Goal: Task Accomplishment & Management: Manage account settings

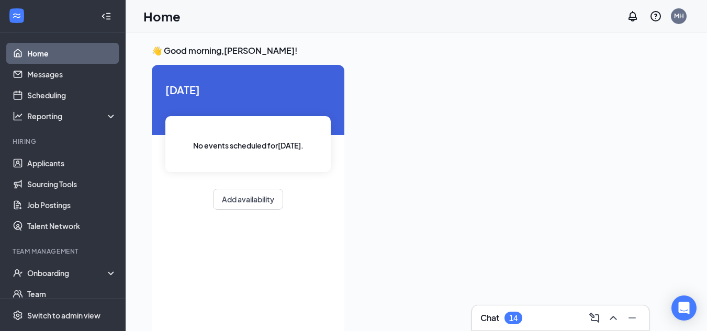
click at [27, 48] on link "Home" at bounding box center [72, 53] width 90 height 21
click at [42, 165] on link "Applicants" at bounding box center [72, 163] width 90 height 21
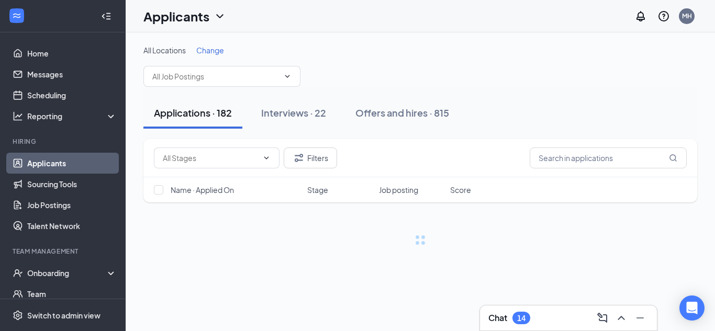
click at [210, 48] on span "Change" at bounding box center [210, 50] width 28 height 9
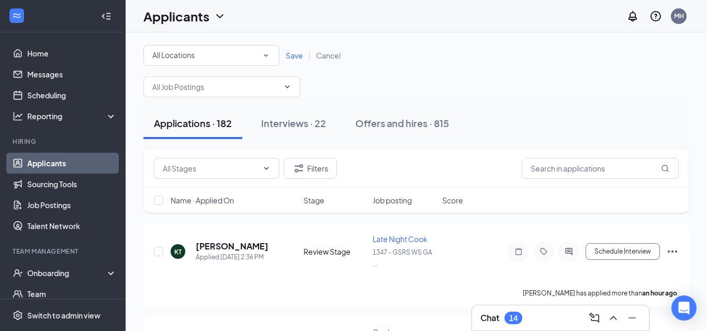
click at [266, 56] on icon "SmallChevronDown" at bounding box center [266, 55] width 4 height 3
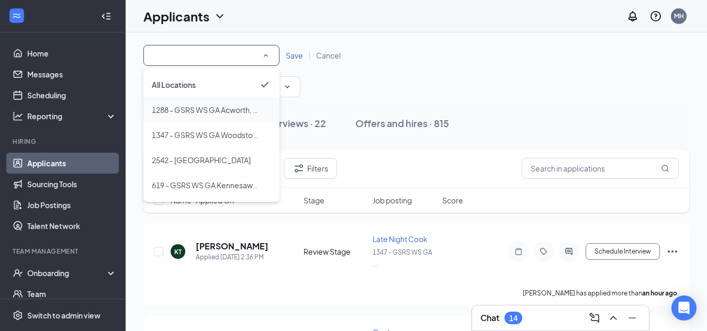
click at [229, 108] on span "1288 - GSRS WS GA Acworth, LLC" at bounding box center [209, 109] width 114 height 9
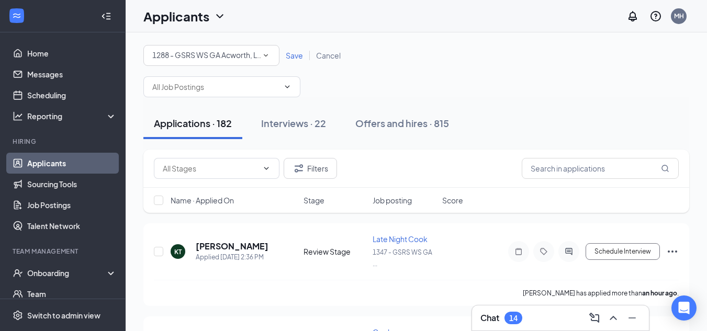
click at [295, 51] on span "Save" at bounding box center [294, 55] width 17 height 9
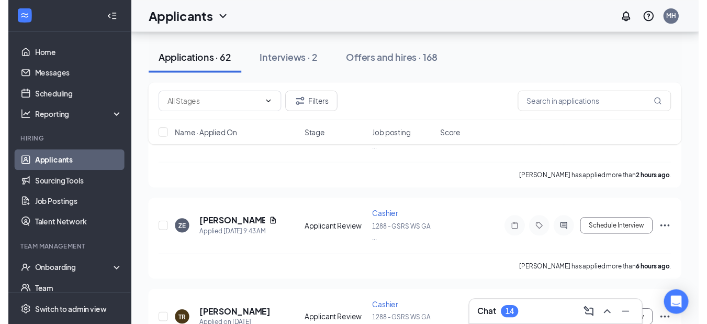
scroll to position [112, 0]
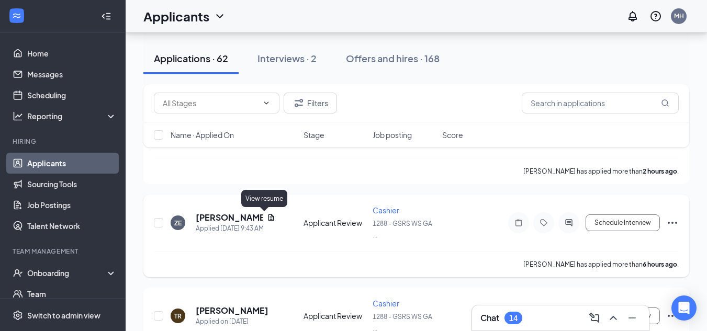
click at [268, 214] on icon "Document" at bounding box center [271, 218] width 8 height 8
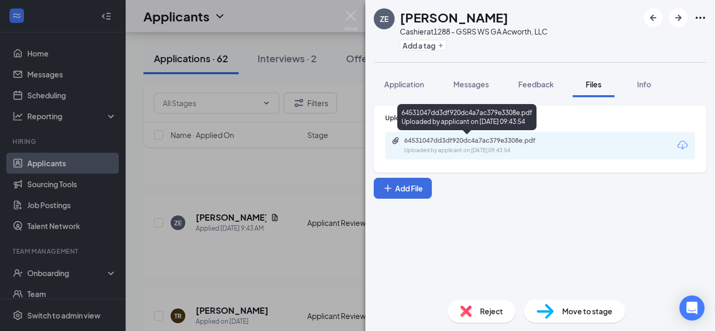
click at [455, 145] on div "64531047dd3df920dc4a7ac379e3308e.pdf Uploaded by applicant on [DATE] 09:43:54" at bounding box center [477, 146] width 170 height 18
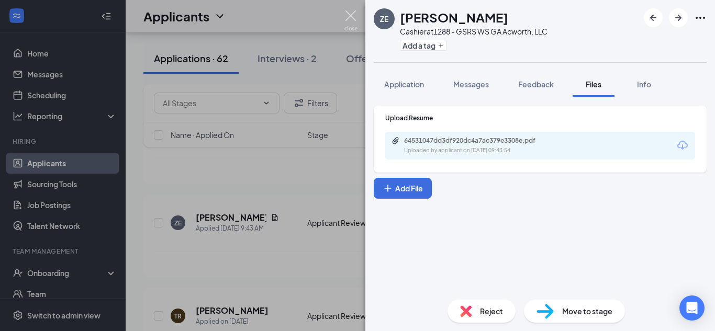
click at [351, 16] on img at bounding box center [350, 20] width 13 height 20
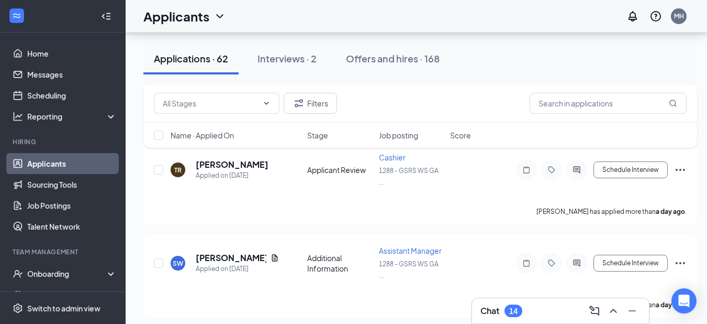
scroll to position [279, 0]
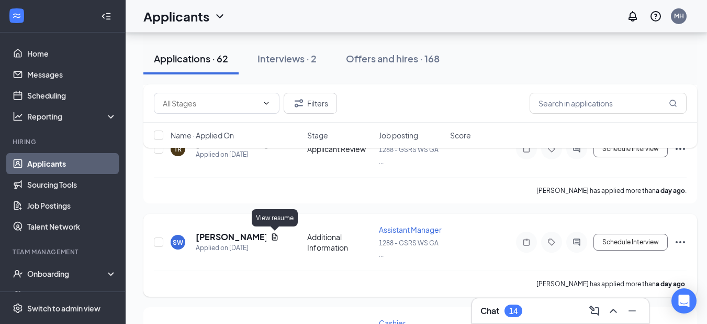
click at [274, 233] on icon "Document" at bounding box center [275, 236] width 8 height 8
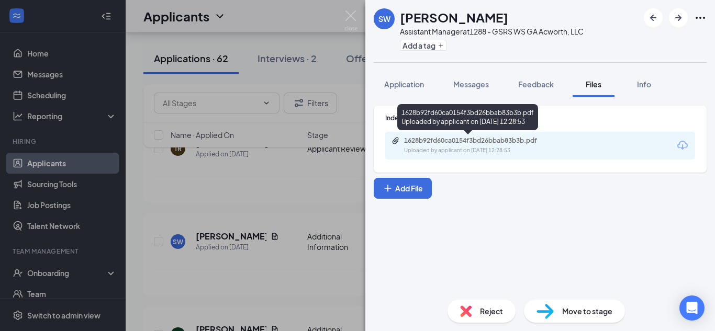
click at [465, 147] on div "Uploaded by applicant on [DATE] 12:28:53" at bounding box center [482, 151] width 157 height 8
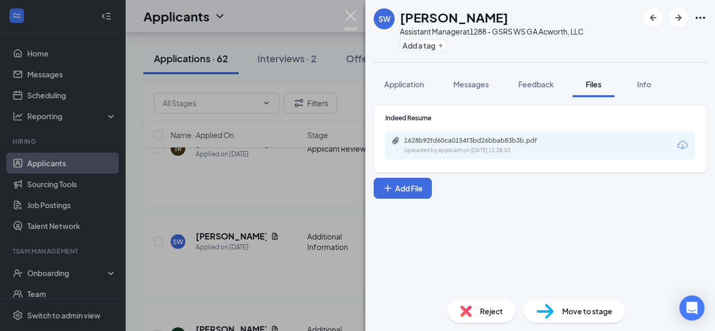
click at [351, 14] on img at bounding box center [350, 20] width 13 height 20
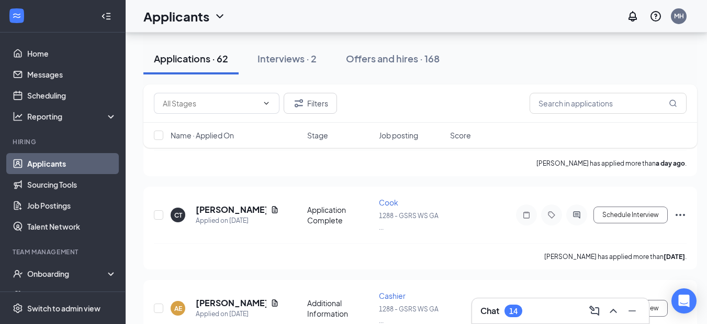
scroll to position [503, 0]
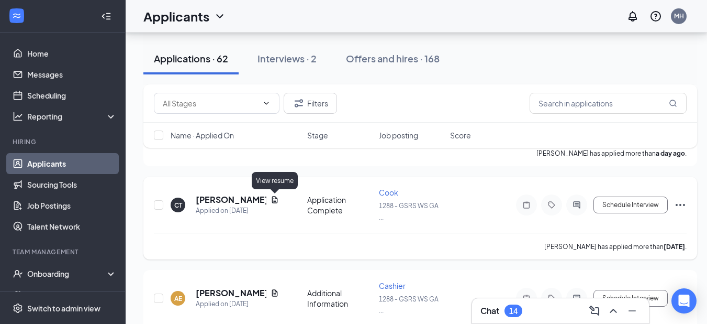
click at [275, 198] on icon "Document" at bounding box center [275, 199] width 8 height 8
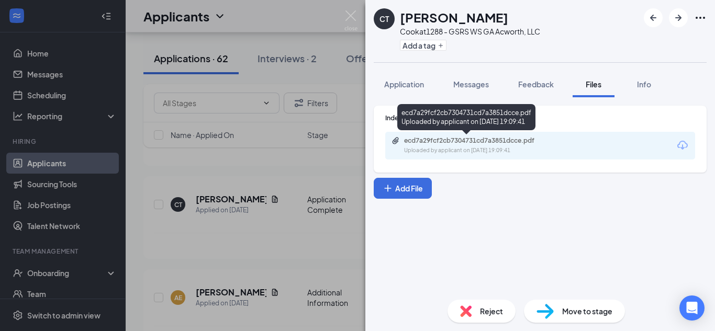
click at [491, 145] on div "ecd7a29fcf2cb7304731cd7a3851dcce.pdf Uploaded by applicant on [DATE] 19:09:41" at bounding box center [477, 146] width 170 height 18
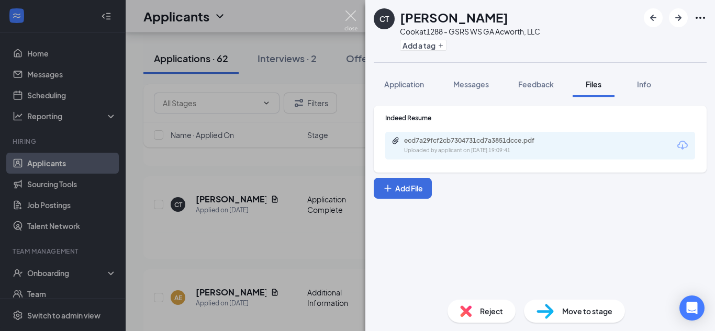
click at [350, 18] on img at bounding box center [350, 20] width 13 height 20
click at [350, 18] on div "Applicants MH" at bounding box center [420, 16] width 589 height 32
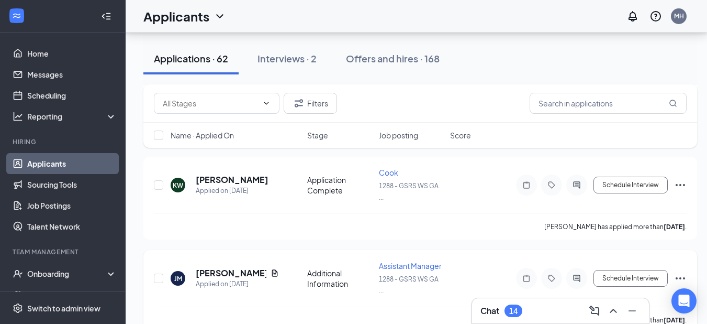
scroll to position [1144, 0]
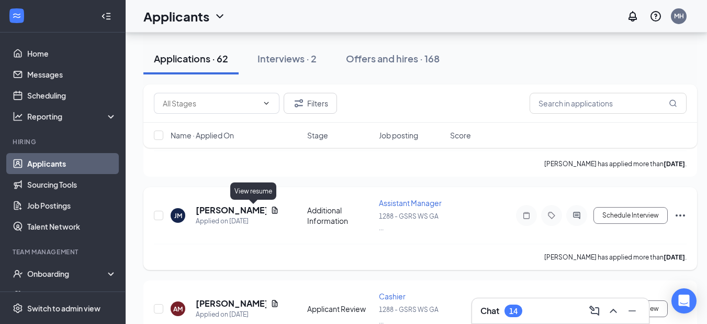
click at [271, 209] on icon "Document" at bounding box center [275, 210] width 8 height 8
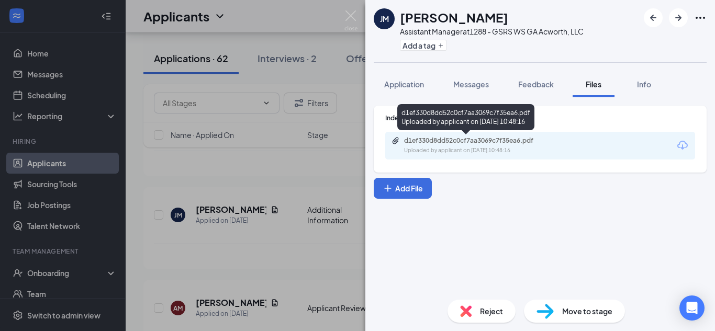
click at [529, 146] on div "d1ef330d8dd52c0cf7aa3069c7f35ea6.pdf Uploaded by applicant on [DATE] 10:48:16" at bounding box center [477, 146] width 170 height 18
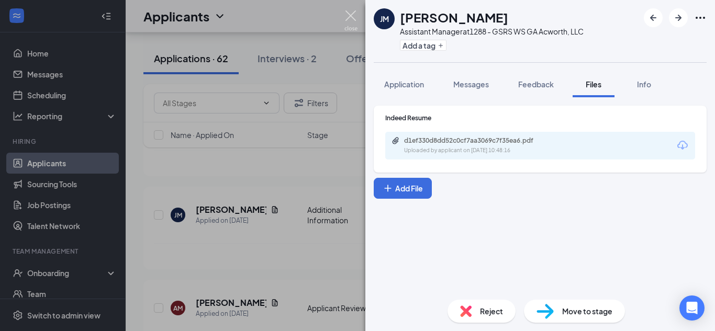
click at [349, 16] on img at bounding box center [350, 20] width 13 height 20
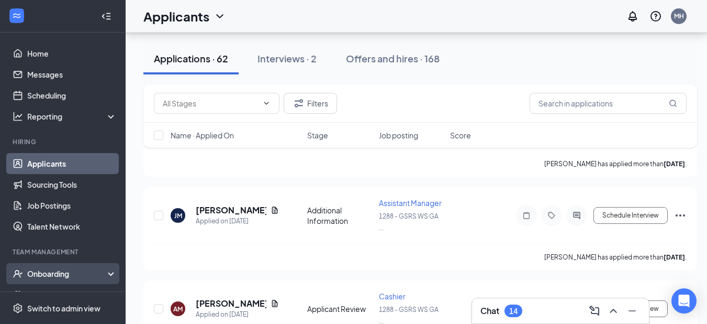
click at [71, 266] on div "Onboarding" at bounding box center [63, 273] width 126 height 21
click at [72, 270] on div "Onboarding" at bounding box center [67, 273] width 81 height 10
click at [63, 285] on link "Team" at bounding box center [72, 294] width 90 height 21
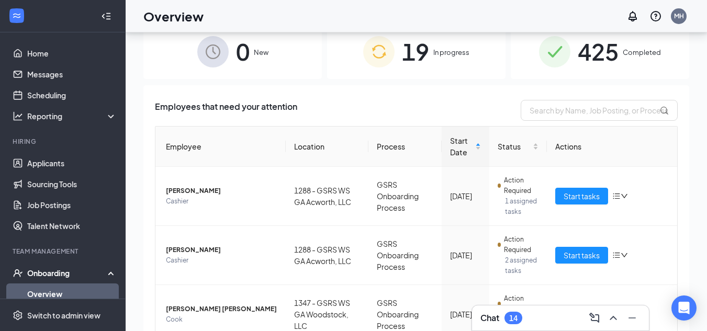
scroll to position [47, 0]
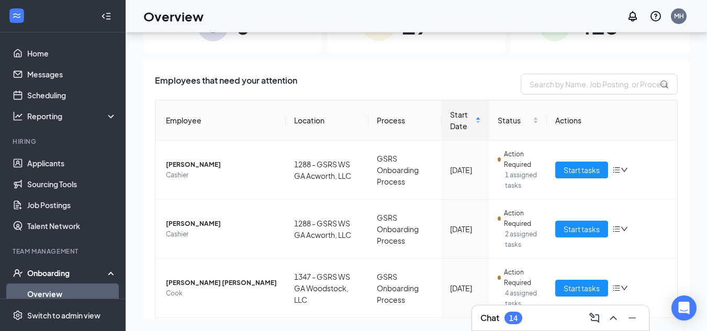
click at [671, 321] on div "0 New 19 In progress 425 Completed Employees that need your attention Employee …" at bounding box center [417, 158] width 582 height 346
click at [674, 325] on div "0 New 19 In progress 425 Completed Employees that need your attention Employee …" at bounding box center [417, 158] width 582 height 346
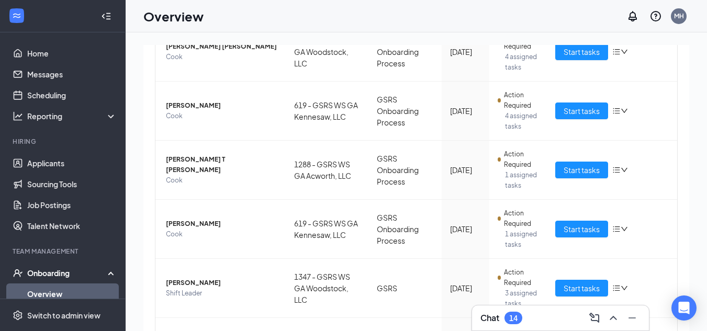
scroll to position [275, 0]
